Goal: Task Accomplishment & Management: Complete application form

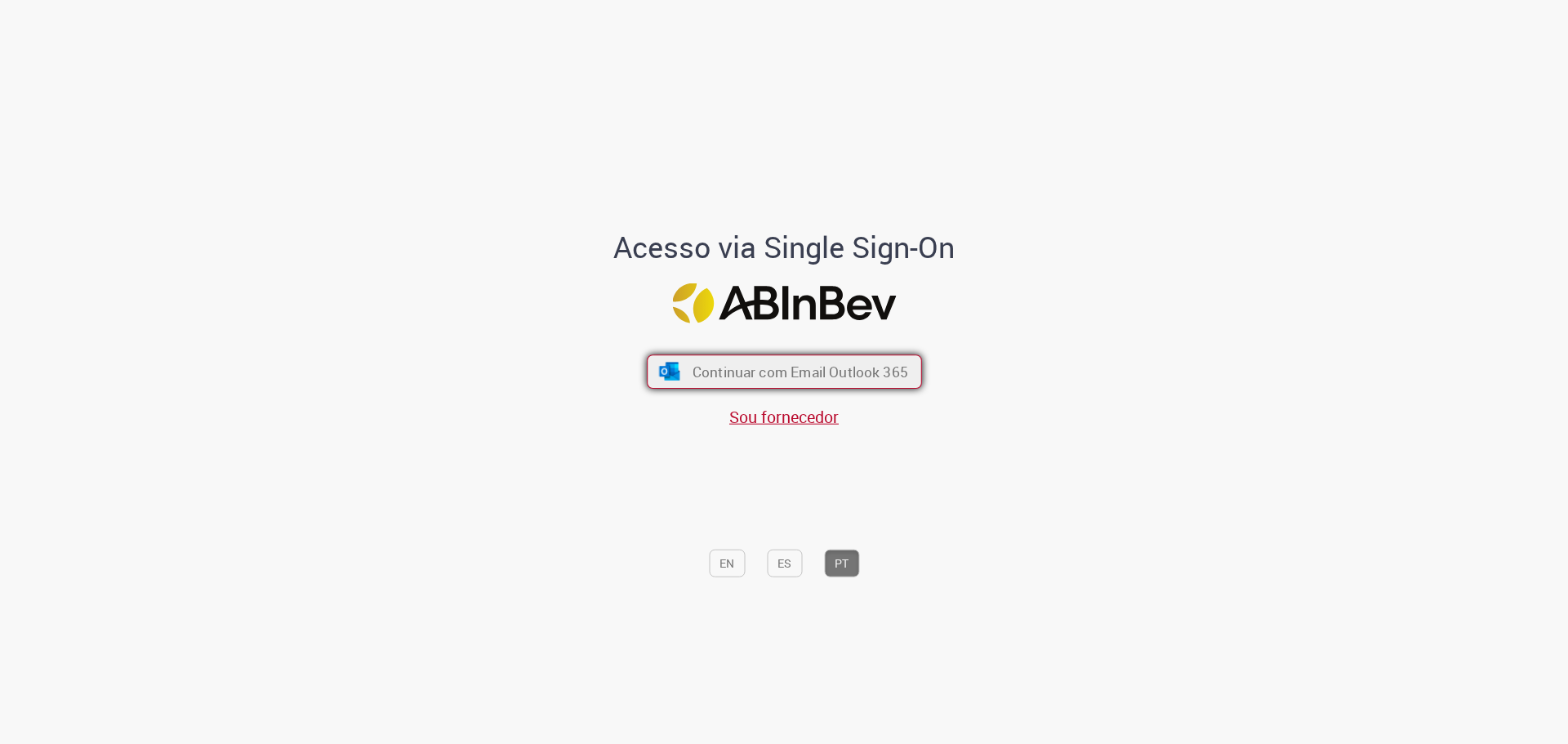
click at [729, 366] on span "Continuar com Email Outlook 365" at bounding box center [799, 371] width 216 height 19
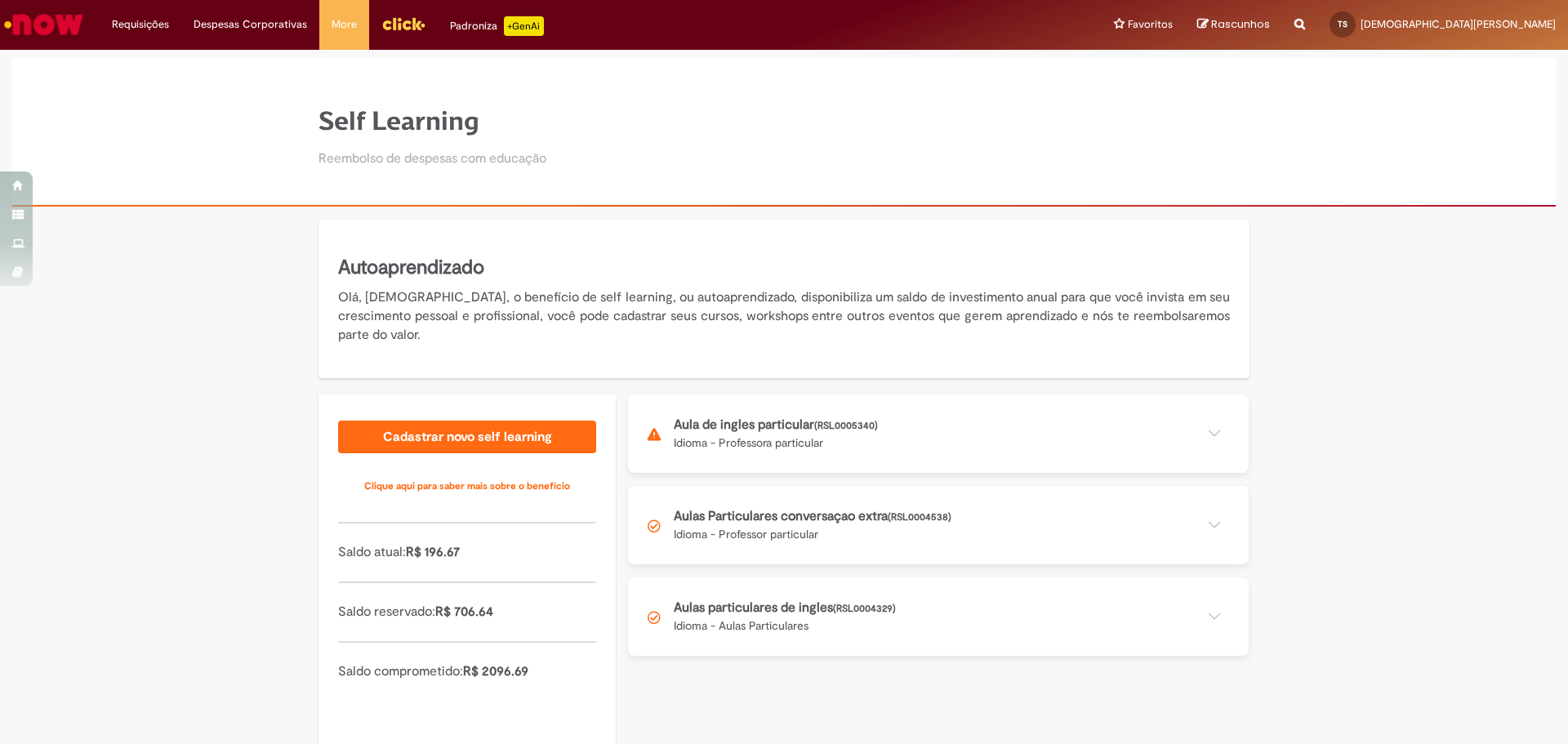
scroll to position [37, 0]
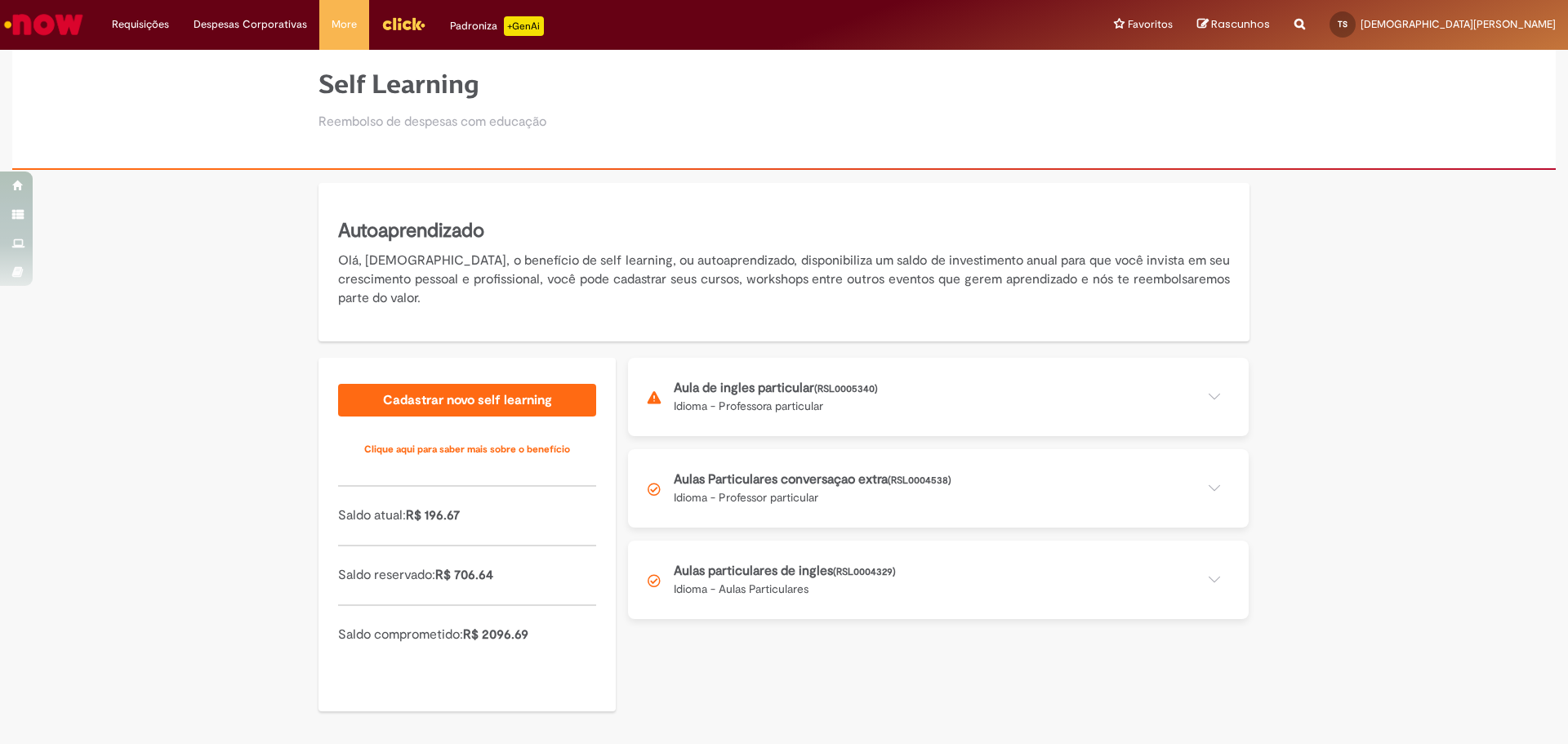
click at [751, 397] on button at bounding box center [938, 397] width 621 height 79
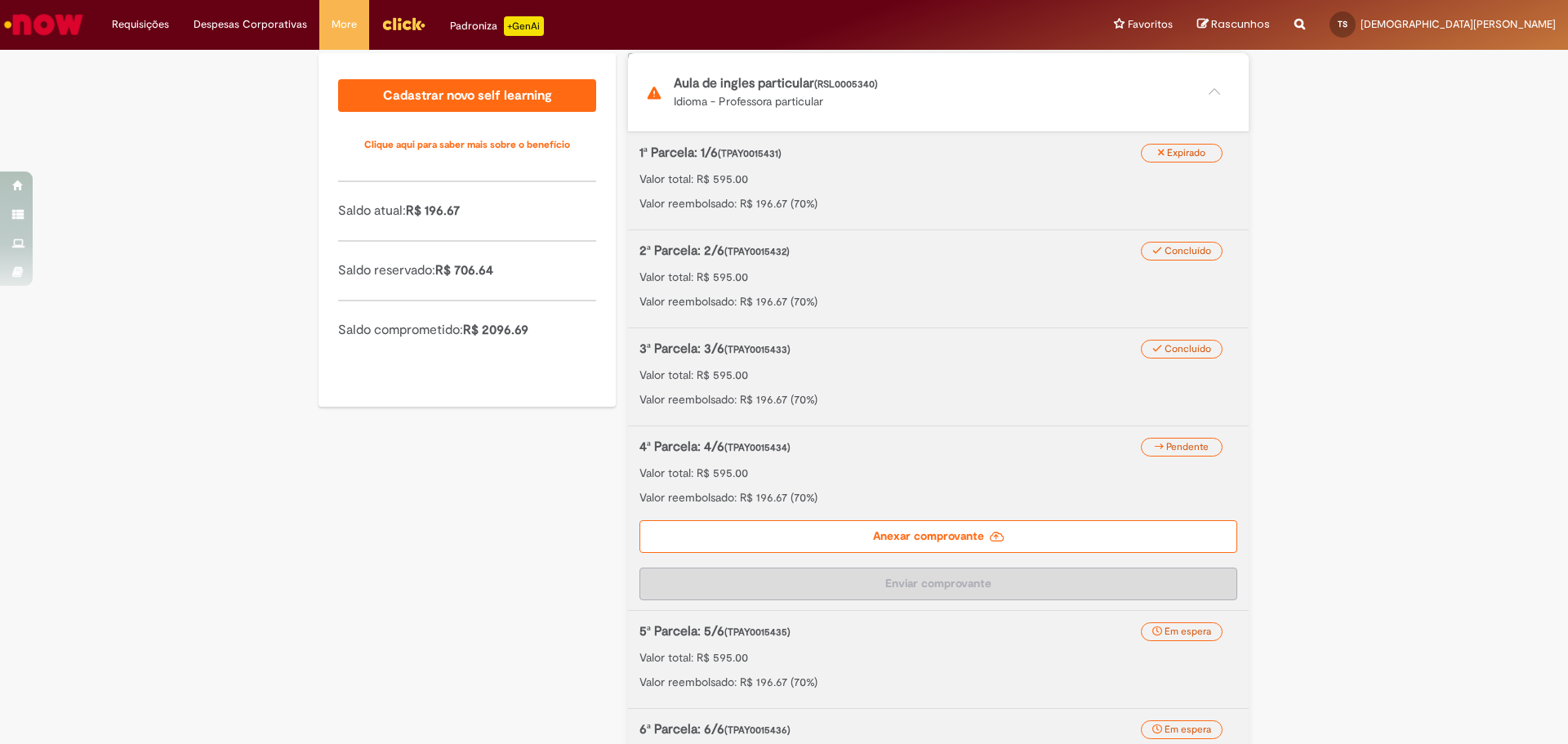
scroll to position [363, 0]
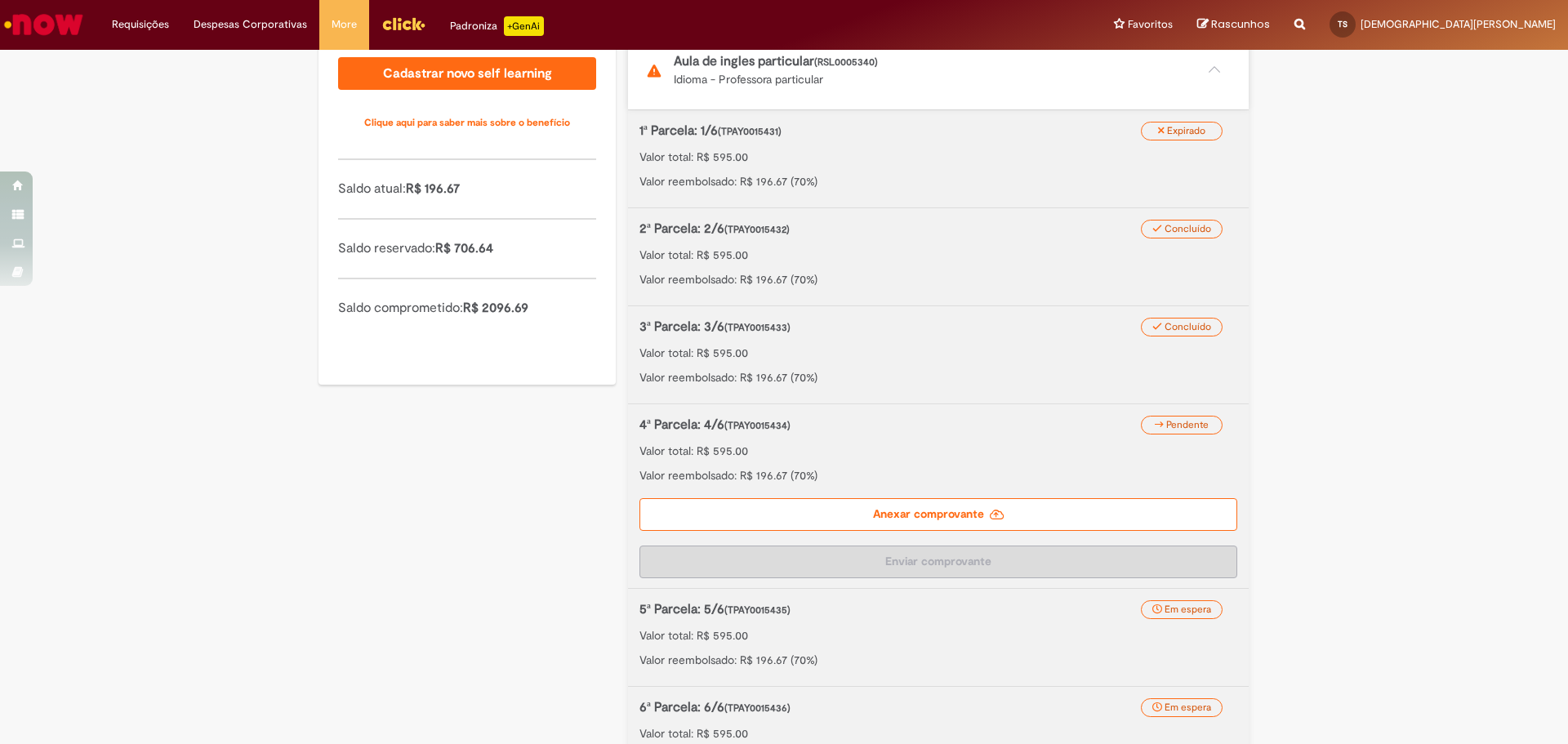
click at [947, 517] on label "Anexar comprovante" at bounding box center [938, 514] width 598 height 32
click at [850, 49] on input "Anexar comprovante" at bounding box center [739, 40] width 222 height 18
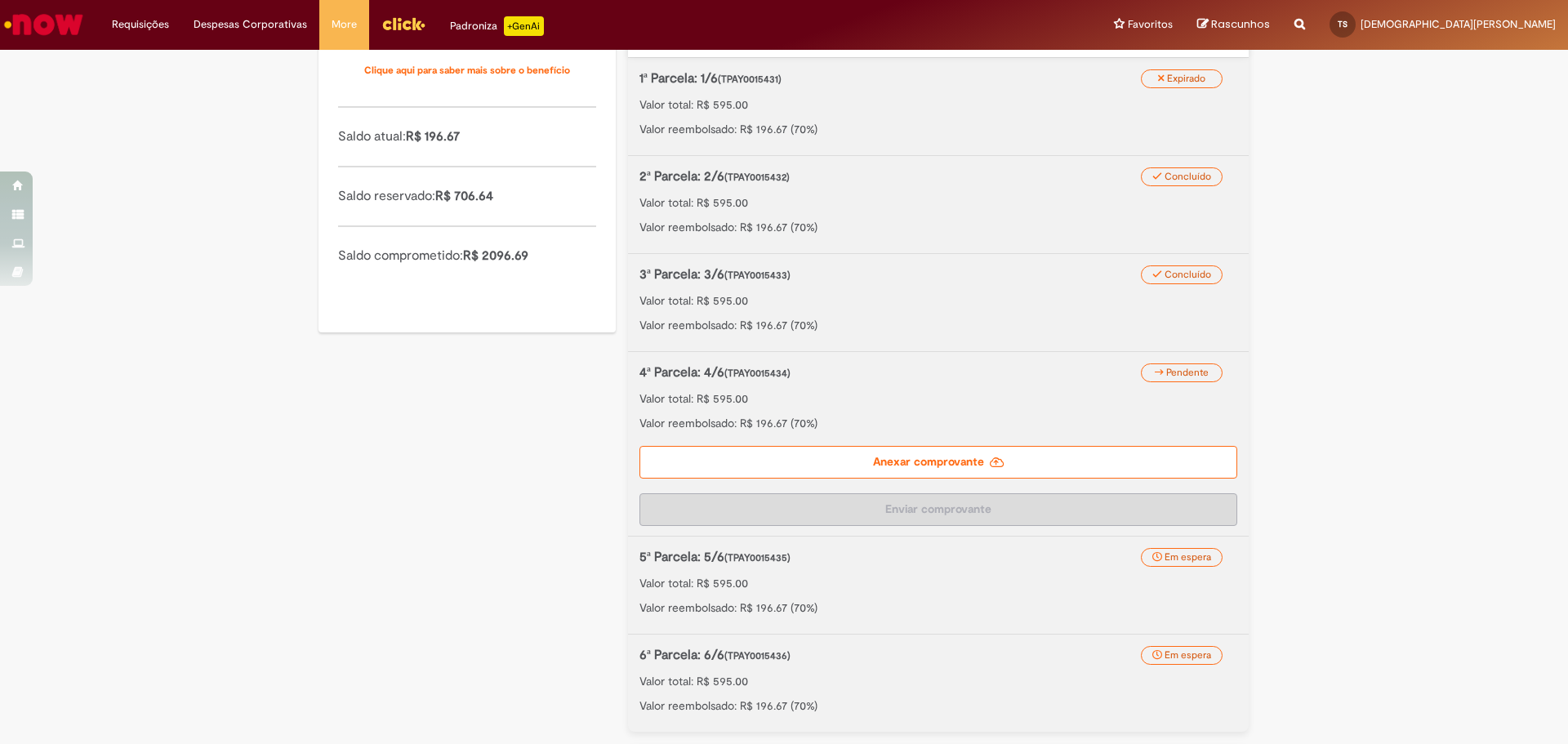
scroll to position [600, 0]
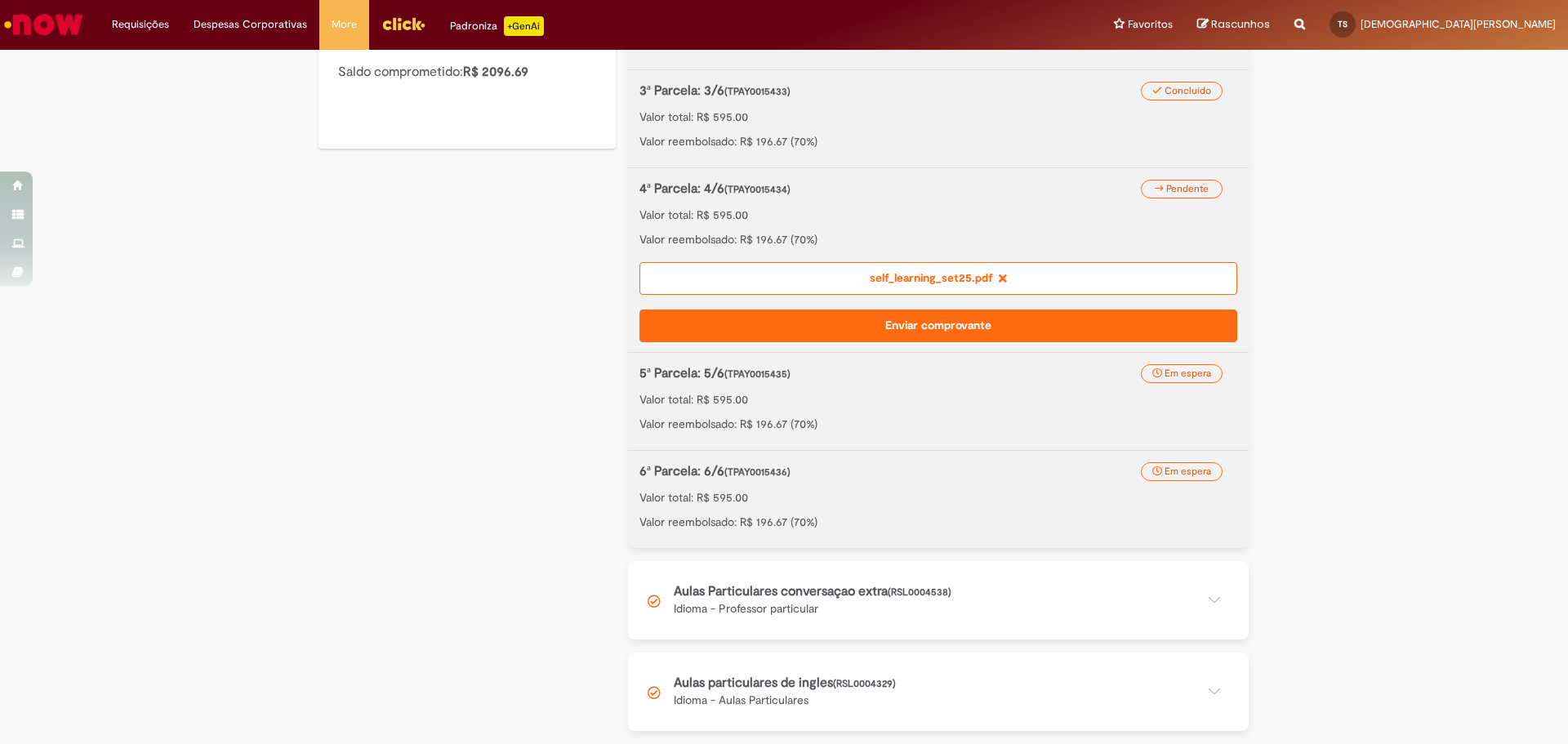
click at [944, 327] on button "Enviar comprovante" at bounding box center [938, 325] width 598 height 32
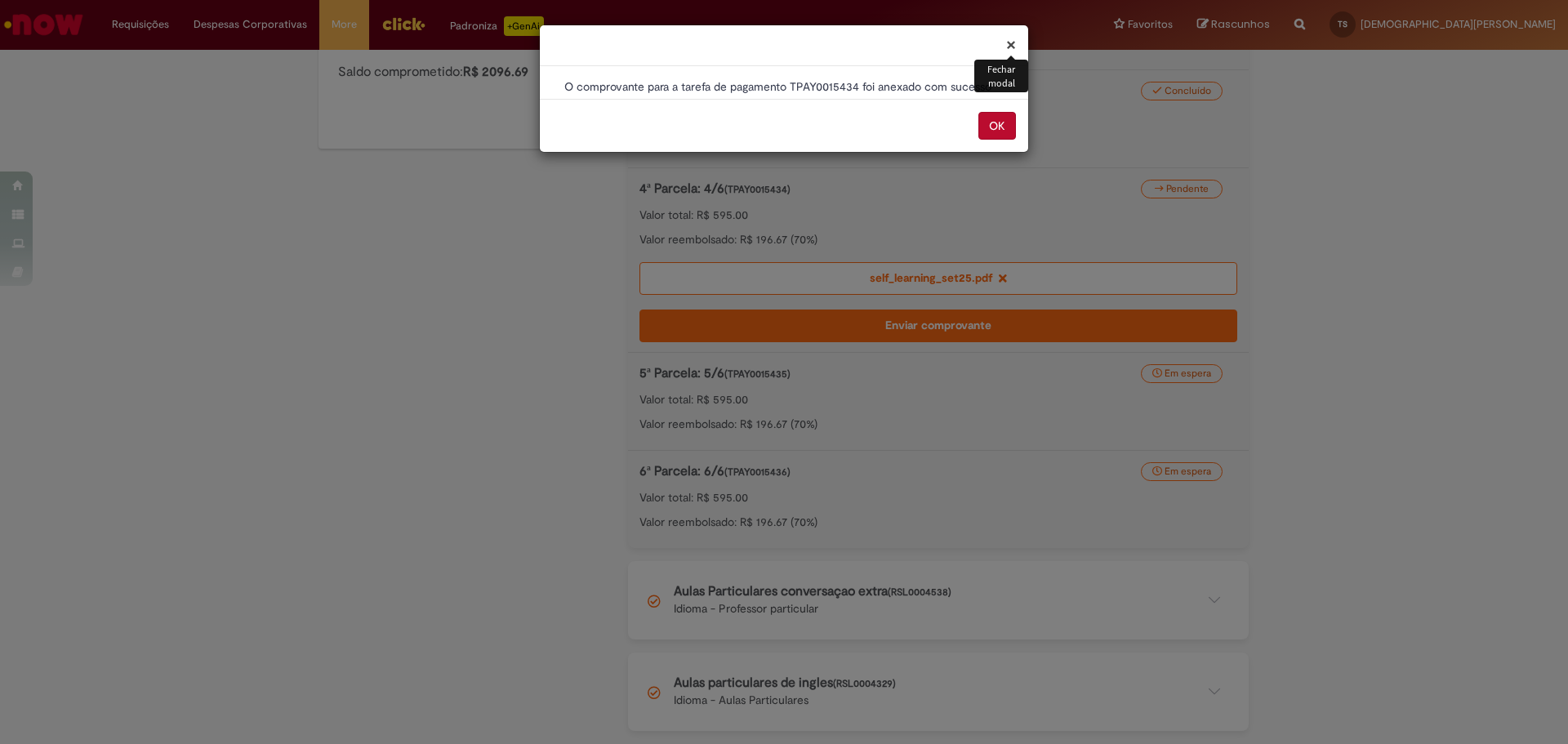
click at [1002, 123] on button "OK" at bounding box center [996, 126] width 38 height 28
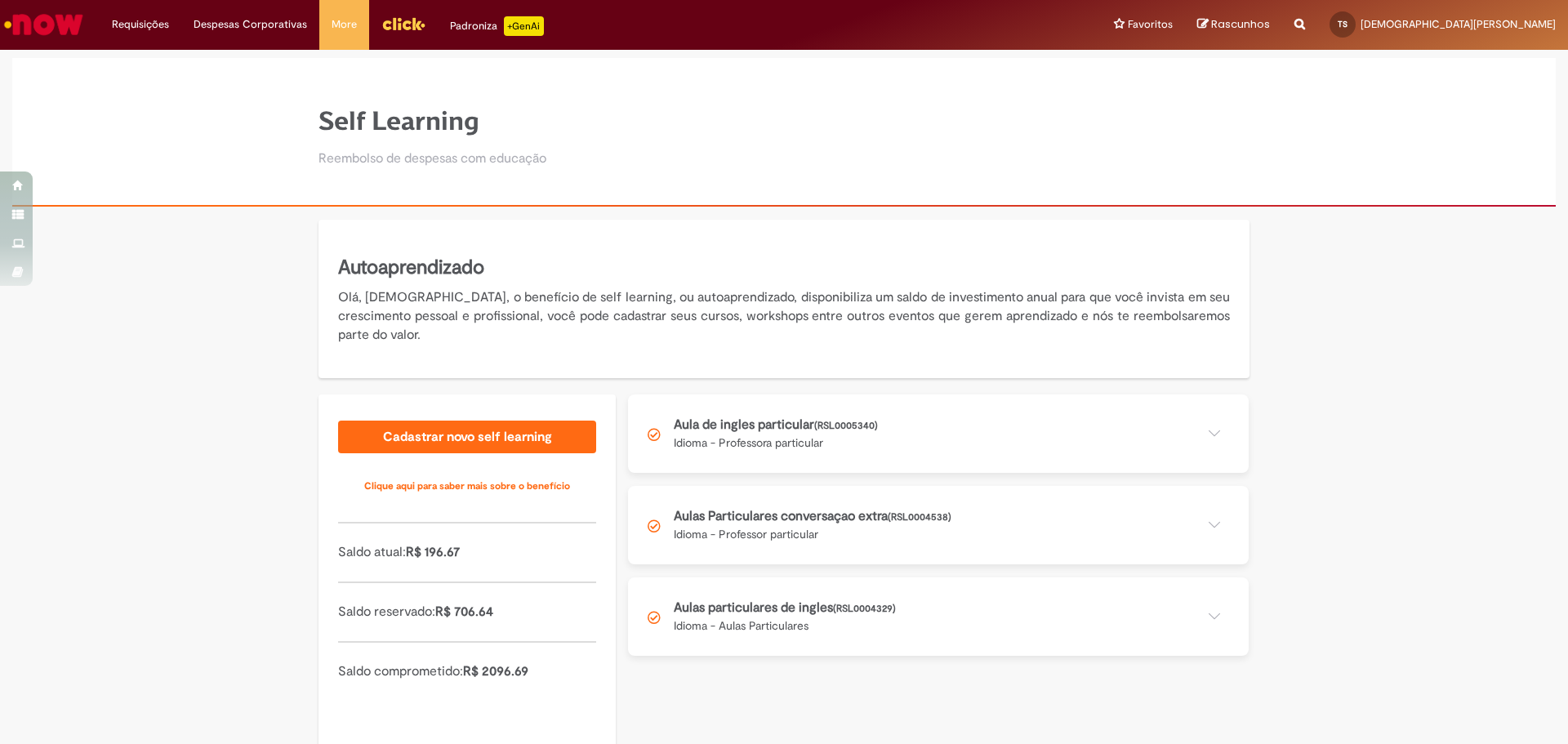
click at [868, 424] on button at bounding box center [938, 434] width 621 height 79
